Goal: Communication & Community: Participate in discussion

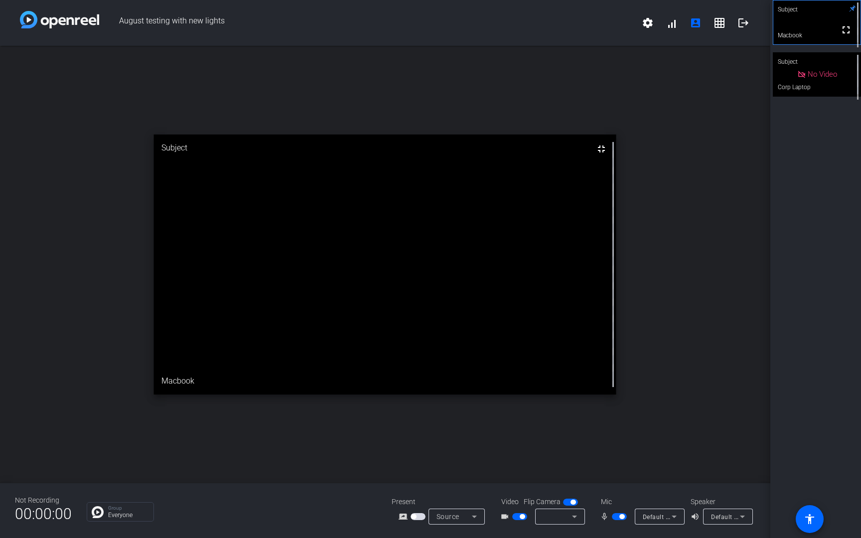
click at [525, 338] on video at bounding box center [385, 265] width 462 height 260
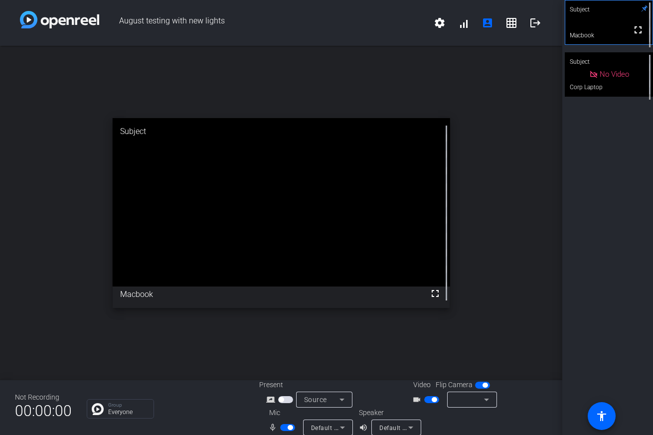
click at [622, 41] on video at bounding box center [608, 22] width 87 height 44
click at [427, 397] on span "button" at bounding box center [431, 399] width 15 height 7
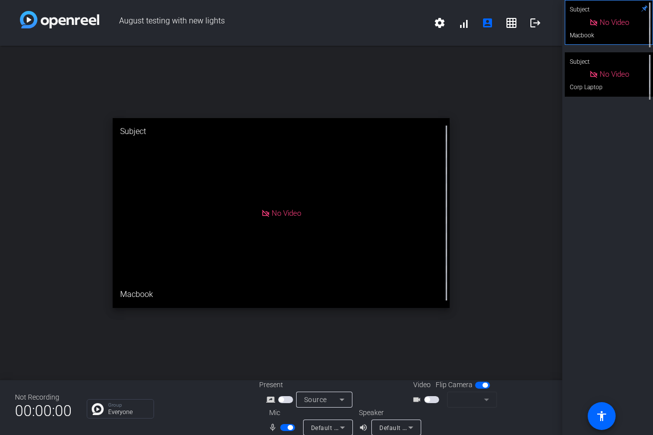
click at [427, 397] on span "button" at bounding box center [427, 399] width 5 height 5
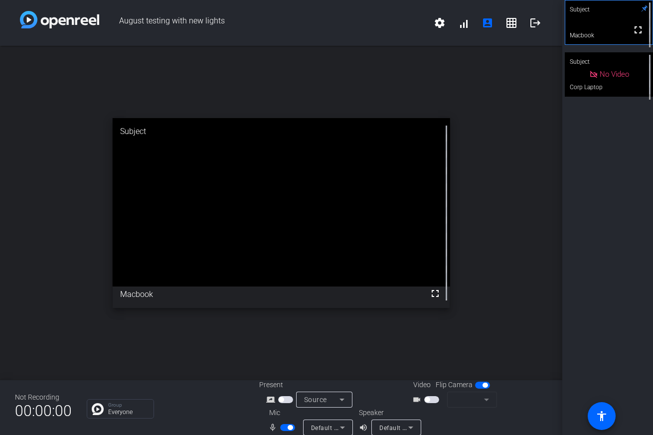
click at [433, 397] on span "button" at bounding box center [431, 399] width 15 height 7
click at [428, 399] on span "button" at bounding box center [427, 399] width 5 height 5
click at [476, 387] on span "button" at bounding box center [482, 385] width 15 height 7
click at [432, 396] on span "button" at bounding box center [431, 399] width 15 height 7
click at [488, 399] on mat-form-field at bounding box center [472, 400] width 50 height 16
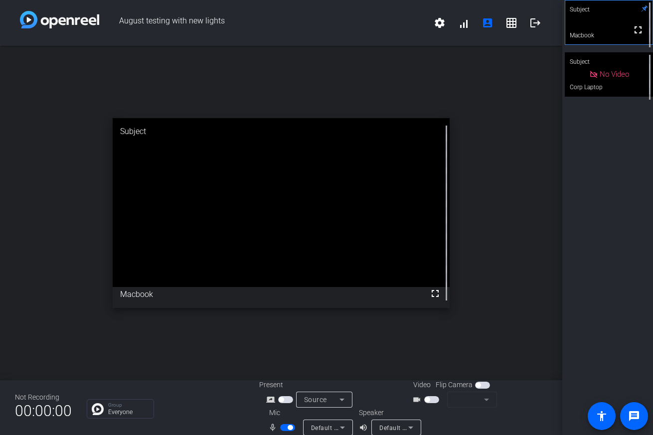
click at [487, 400] on mat-form-field at bounding box center [472, 400] width 50 height 16
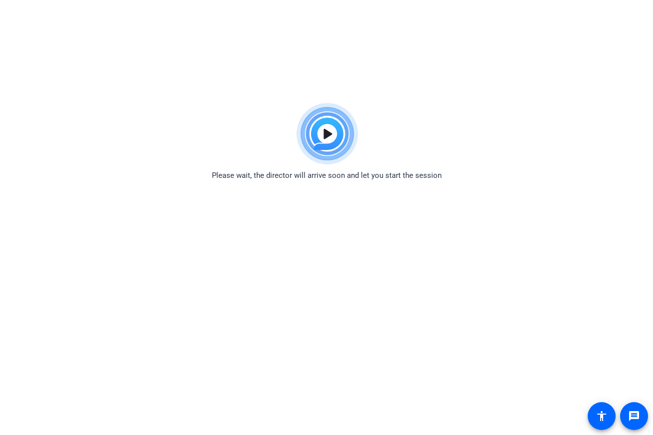
click at [158, 87] on html "Accessibility Screen-Reader Guide, Feedback, and Issue Reporting | New window P…" at bounding box center [326, 217] width 653 height 435
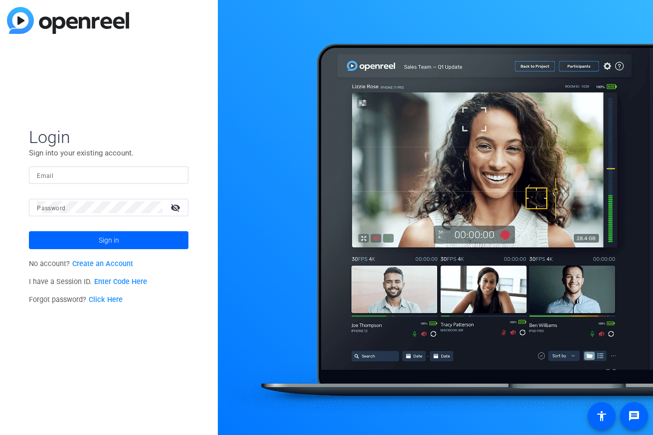
click at [138, 279] on link "Enter Code Here" at bounding box center [120, 282] width 53 height 8
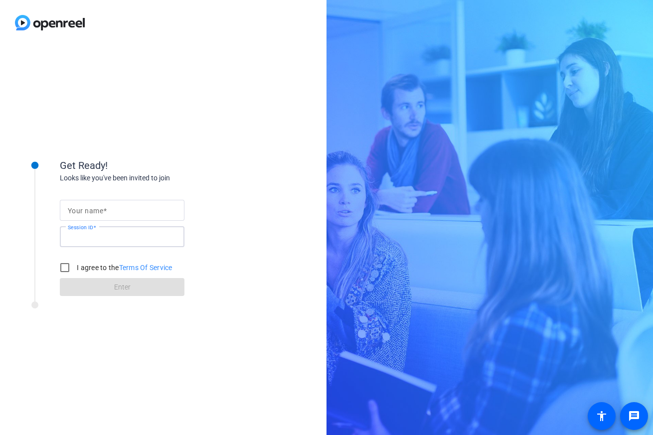
click at [153, 241] on input "Session ID" at bounding box center [122, 237] width 109 height 12
type input "Y8fJ"
click at [164, 215] on input "Your name" at bounding box center [122, 210] width 109 height 12
type input "Macbook"
click at [64, 269] on input "I agree to the Terms Of Service" at bounding box center [65, 268] width 20 height 20
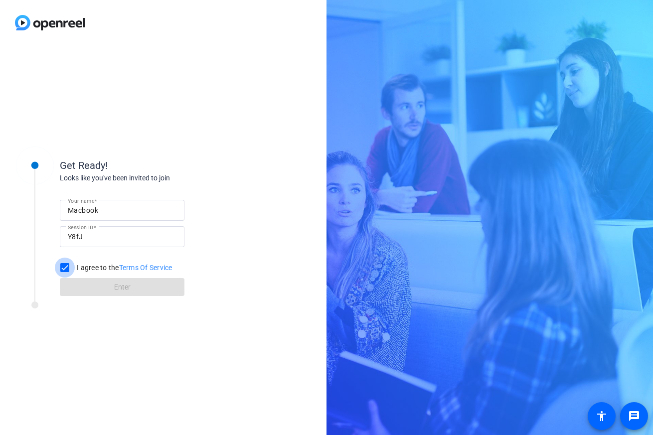
checkbox input "true"
click at [86, 283] on span at bounding box center [122, 287] width 125 height 24
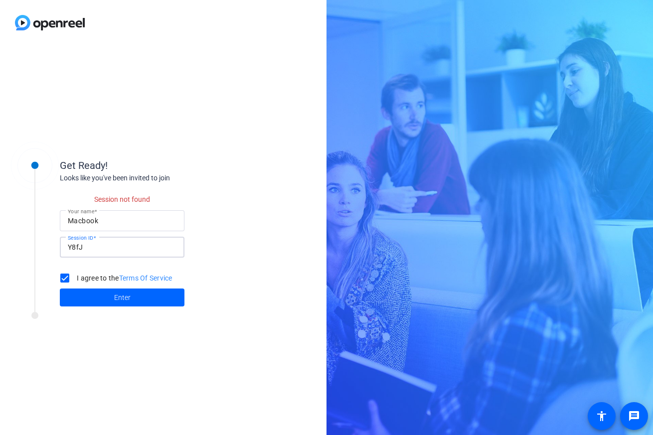
drag, startPoint x: 72, startPoint y: 246, endPoint x: 53, endPoint y: 246, distance: 18.9
click at [53, 246] on div "Get Ready! Looks like you've been invited to join Session not found Your name M…" at bounding box center [134, 227] width 249 height 172
click button "Enter" at bounding box center [122, 297] width 125 height 18
click at [106, 291] on span at bounding box center [122, 298] width 125 height 24
click at [85, 247] on input "y8fJ" at bounding box center [122, 247] width 109 height 12
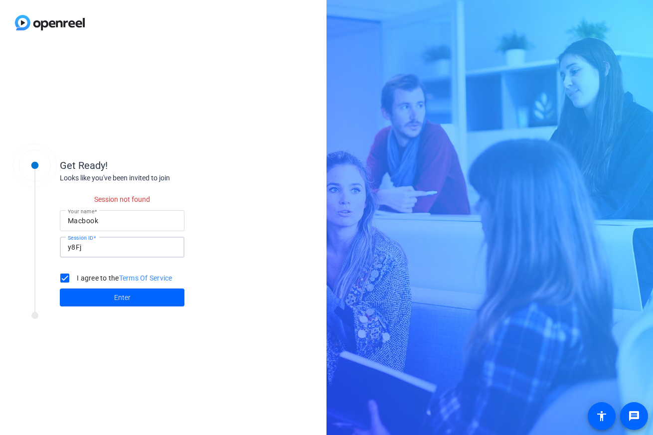
type input "y8Fj"
click button "Enter" at bounding box center [122, 297] width 125 height 18
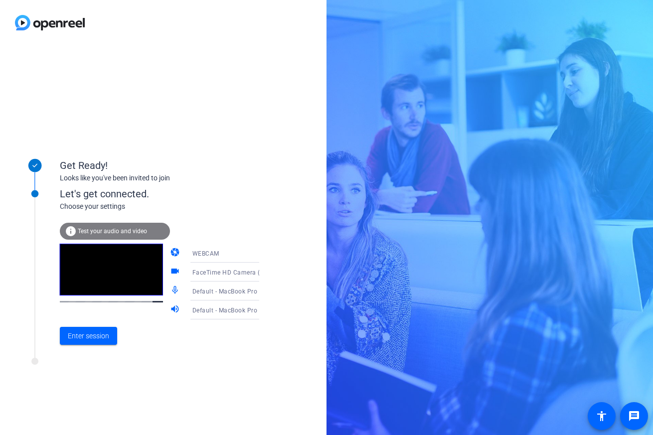
click at [237, 269] on span "FaceTime HD Camera (3A71:F4B5)" at bounding box center [243, 272] width 102 height 8
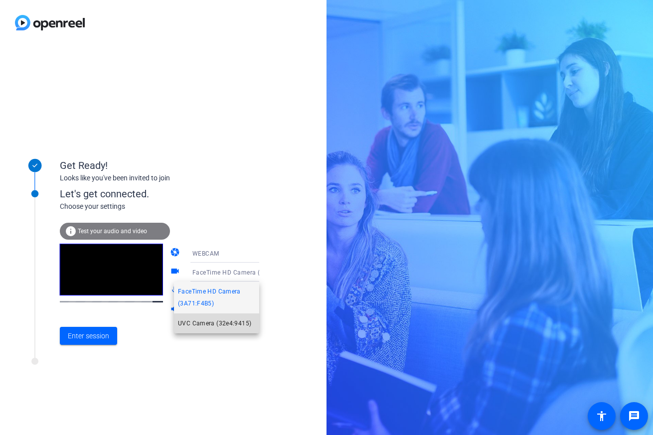
click at [211, 317] on mat-option "UVC Camera (32e4:9415)" at bounding box center [216, 323] width 85 height 20
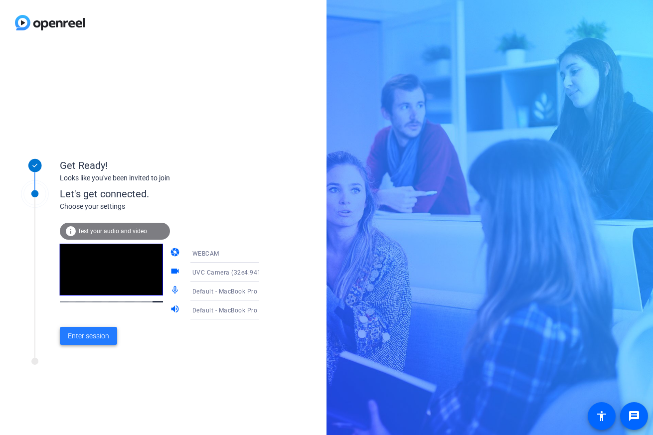
click at [107, 332] on span "Enter session" at bounding box center [88, 336] width 41 height 10
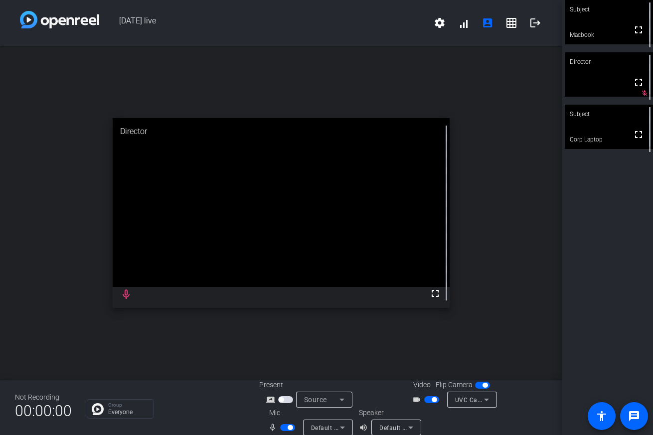
click at [282, 425] on span "button" at bounding box center [287, 427] width 15 height 7
click at [637, 34] on mat-icon "fullscreen" at bounding box center [638, 30] width 12 height 12
click at [440, 398] on div at bounding box center [432, 399] width 17 height 7
click at [433, 399] on span "button" at bounding box center [434, 399] width 5 height 5
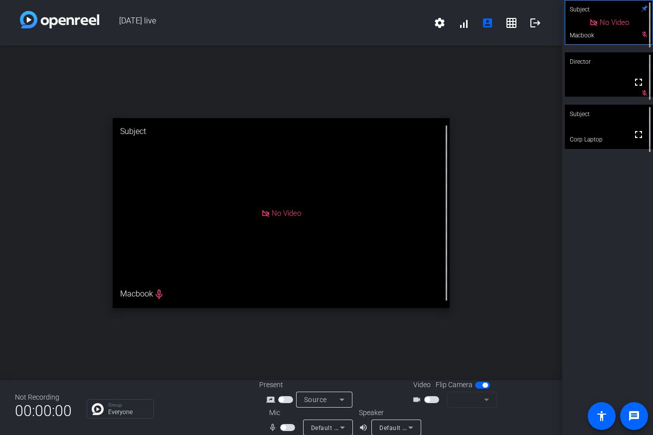
click at [433, 399] on span "button" at bounding box center [431, 399] width 15 height 7
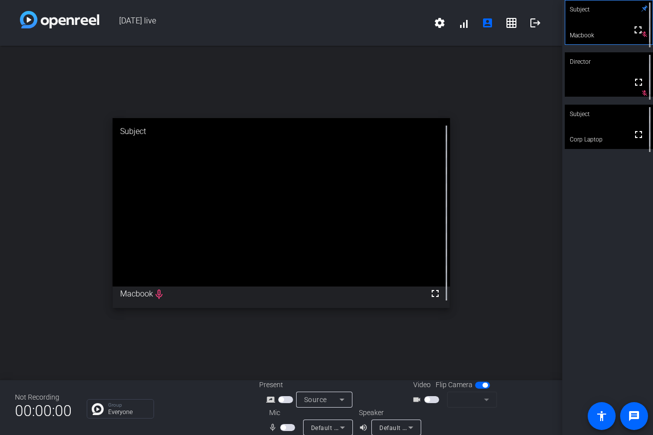
click at [433, 399] on span "button" at bounding box center [431, 399] width 15 height 7
click at [431, 399] on span "button" at bounding box center [431, 399] width 15 height 7
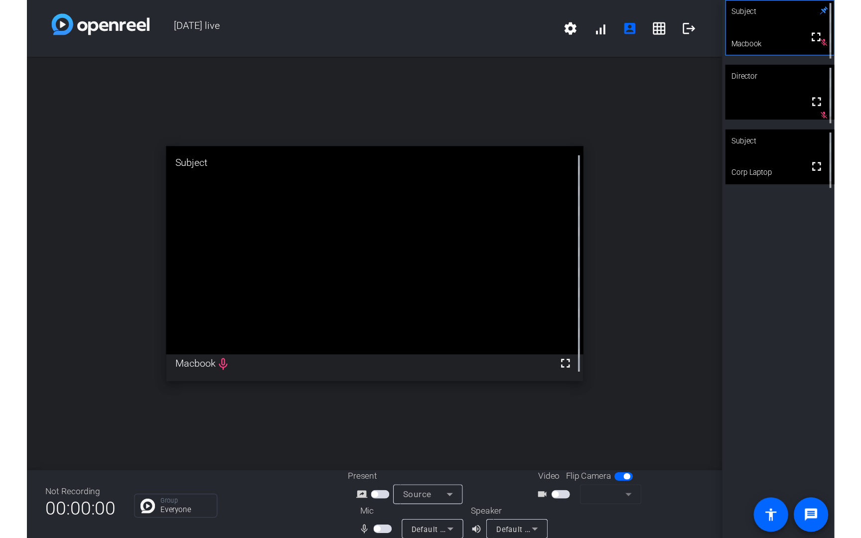
scroll to position [11, 0]
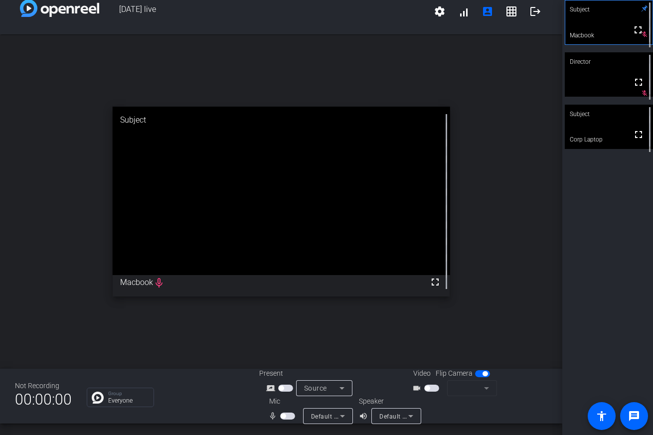
click at [432, 390] on span "button" at bounding box center [431, 388] width 15 height 7
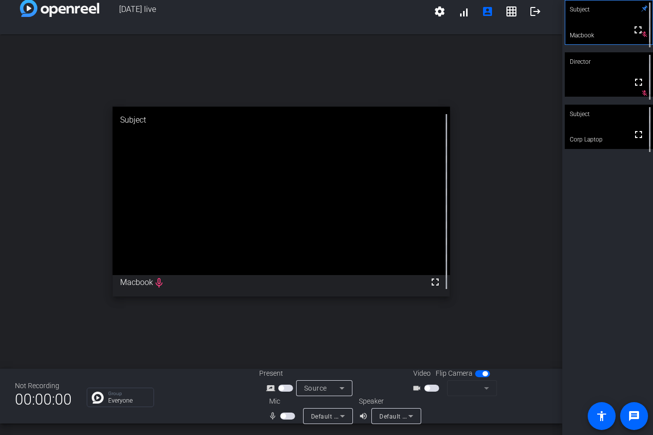
click at [460, 389] on mat-form-field at bounding box center [472, 388] width 50 height 16
click at [479, 389] on mat-form-field at bounding box center [472, 388] width 50 height 16
click at [435, 389] on span "button" at bounding box center [431, 388] width 15 height 7
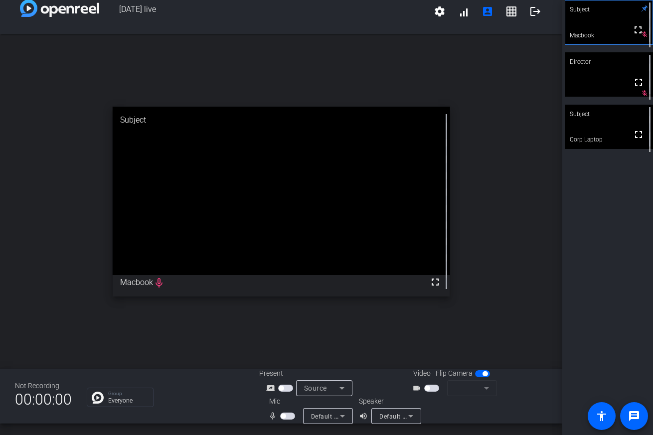
click at [433, 390] on span "button" at bounding box center [431, 388] width 15 height 7
click at [478, 378] on mat-slide-toggle at bounding box center [483, 373] width 17 height 10
click at [486, 372] on span "button" at bounding box center [484, 373] width 5 height 5
click at [432, 388] on span "button" at bounding box center [431, 388] width 15 height 7
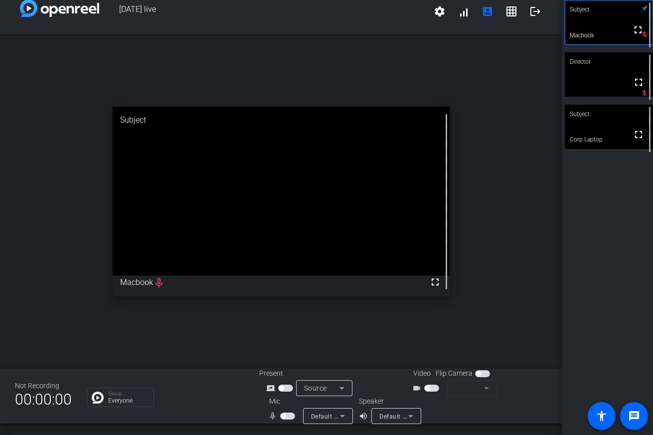
click at [483, 388] on mat-form-field at bounding box center [472, 388] width 50 height 16
click at [485, 389] on mat-form-field at bounding box center [472, 388] width 50 height 16
click at [469, 398] on div at bounding box center [472, 401] width 50 height 11
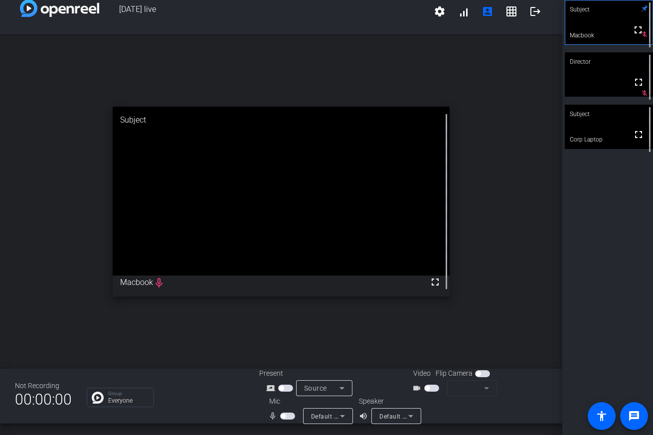
click at [469, 398] on div at bounding box center [472, 401] width 50 height 11
click at [541, 10] on mat-icon "logout" at bounding box center [535, 11] width 12 height 12
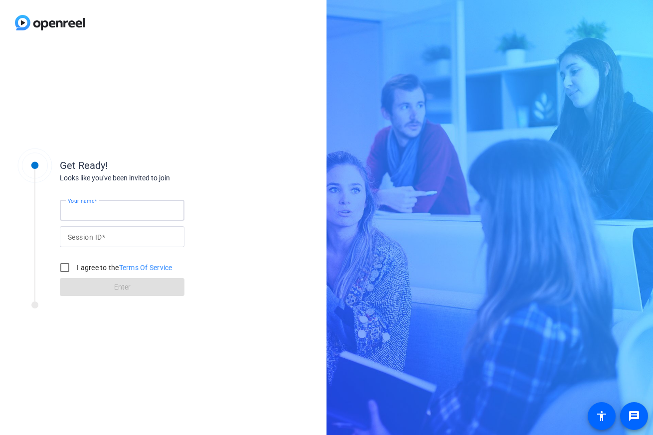
click at [101, 215] on input "Your name" at bounding box center [122, 210] width 109 height 12
type input "Macbook"
click at [110, 237] on input "Session ID" at bounding box center [122, 237] width 109 height 12
type input "Y"
type input "y8Fj"
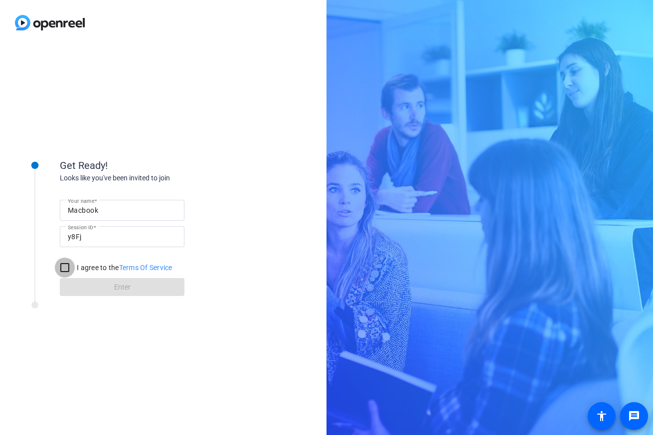
click at [69, 272] on input "I agree to the Terms Of Service" at bounding box center [65, 268] width 20 height 20
checkbox input "true"
click at [79, 286] on span at bounding box center [122, 287] width 125 height 24
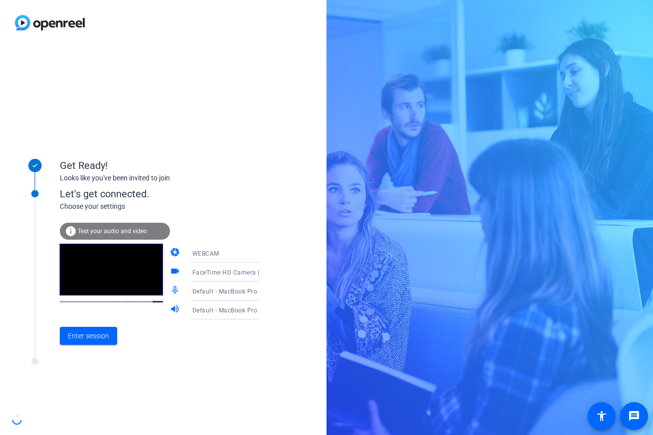
click at [234, 276] on div "FaceTime HD Camera (3A71:F4B5)" at bounding box center [229, 272] width 75 height 12
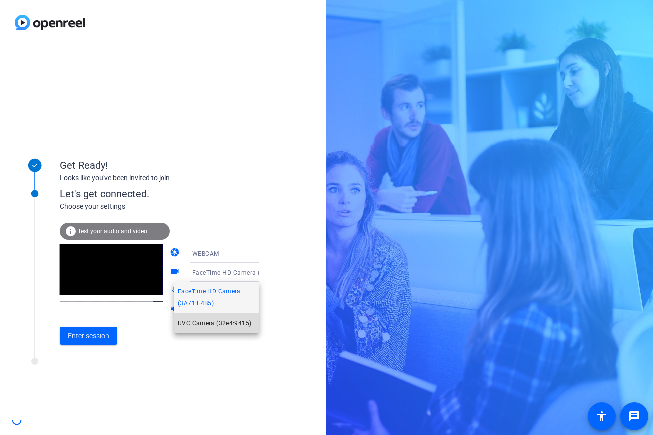
click at [203, 321] on span "UVC Camera (32e4:9415)" at bounding box center [214, 323] width 73 height 12
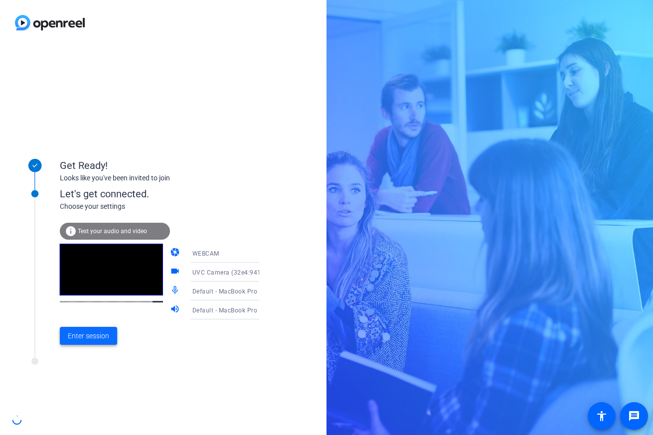
click at [105, 342] on span at bounding box center [88, 336] width 57 height 24
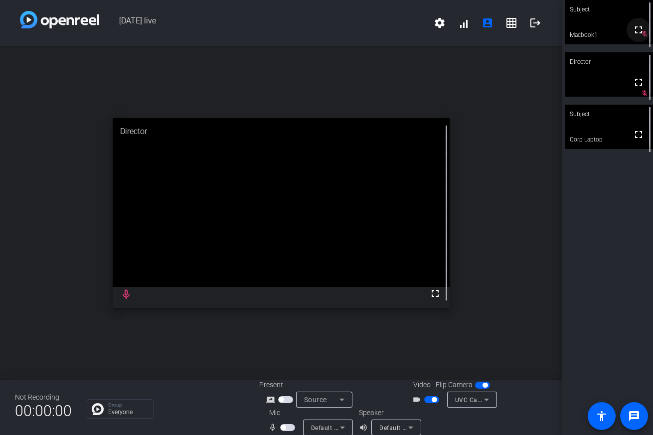
click at [633, 36] on mat-icon "fullscreen" at bounding box center [638, 30] width 12 height 12
click at [536, 24] on mat-icon "logout" at bounding box center [535, 23] width 12 height 12
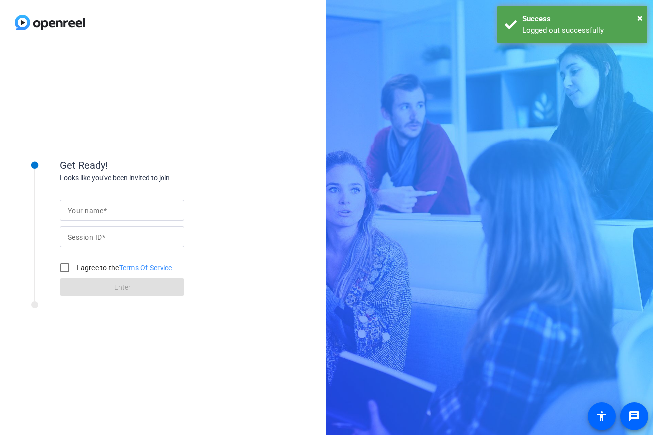
click at [153, 202] on div at bounding box center [122, 210] width 109 height 21
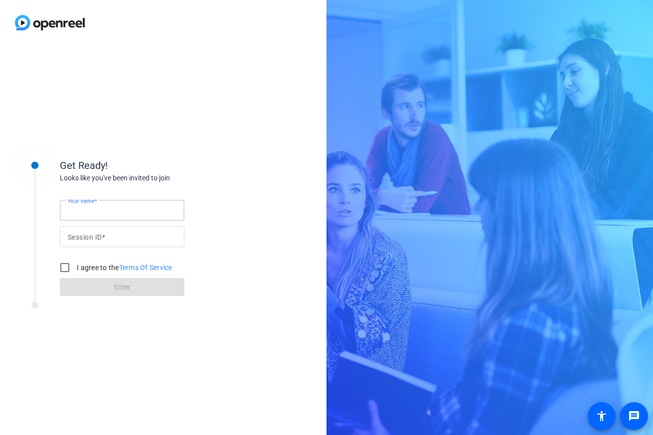
click at [149, 213] on input "Your name" at bounding box center [122, 210] width 109 height 12
type input "Macbook"
click at [143, 238] on input "Session ID" at bounding box center [122, 237] width 109 height 12
type input "y8Fj"
click at [68, 269] on input "I agree to the Terms Of Service" at bounding box center [65, 268] width 20 height 20
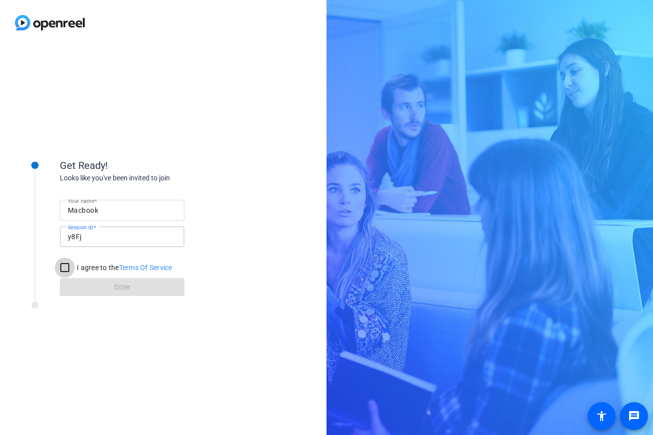
checkbox input "true"
click at [87, 287] on span at bounding box center [122, 287] width 125 height 24
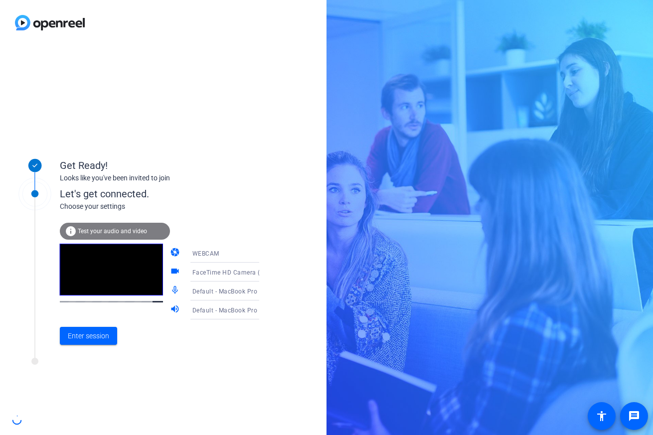
click at [240, 274] on span "FaceTime HD Camera (3A71:F4B5)" at bounding box center [243, 272] width 102 height 8
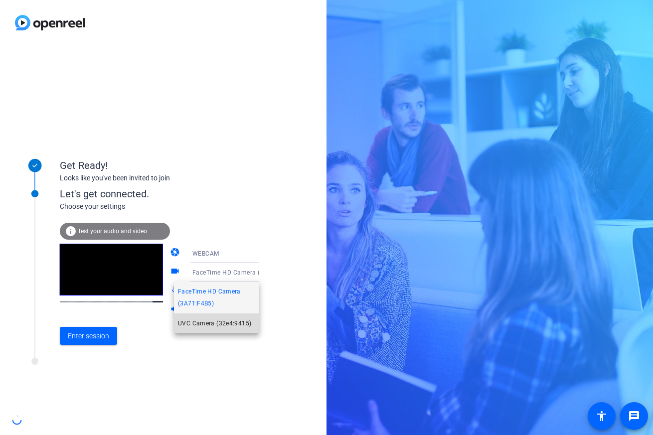
click at [210, 320] on span "UVC Camera (32e4:9415)" at bounding box center [214, 323] width 73 height 12
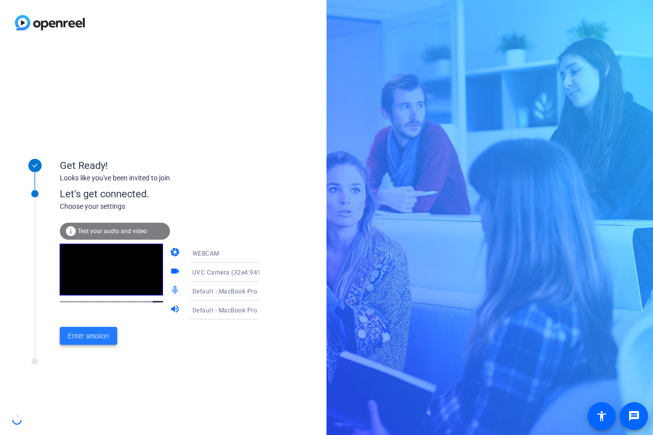
click at [98, 339] on span "Enter session" at bounding box center [88, 336] width 41 height 10
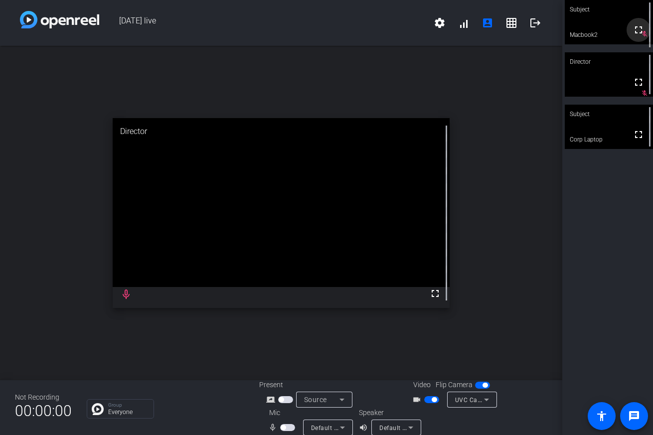
click at [642, 41] on span at bounding box center [638, 30] width 24 height 24
